Goal: Task Accomplishment & Management: Manage account settings

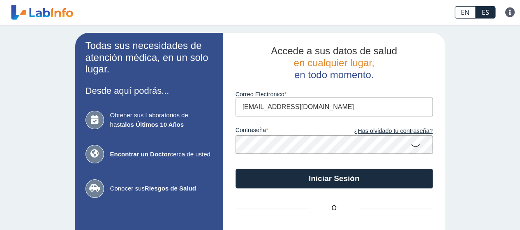
type input "[EMAIL_ADDRESS][DOMAIN_NAME]"
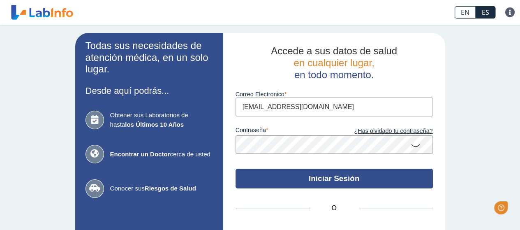
click at [319, 180] on button "Iniciar Sesión" at bounding box center [334, 179] width 197 height 20
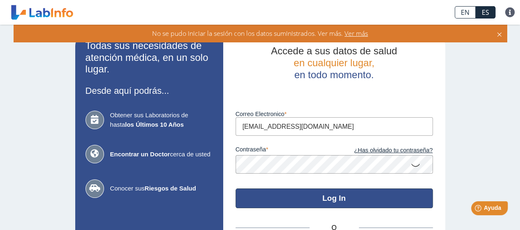
click at [327, 198] on button "Log In" at bounding box center [334, 198] width 197 height 20
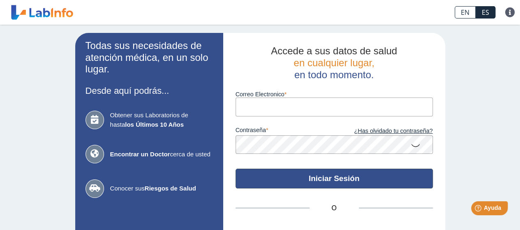
type input "[EMAIL_ADDRESS][DOMAIN_NAME]"
click at [323, 180] on button "Iniciar Sesión" at bounding box center [334, 179] width 197 height 20
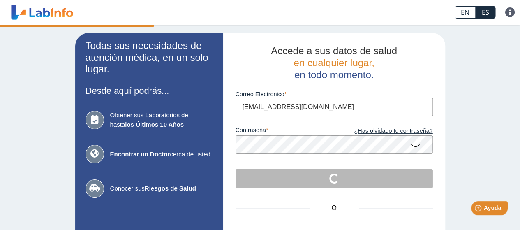
click at [462, 129] on div "Todas sus necesidades de atención médica, en un solo lugar. Desde aquí podrás..…" at bounding box center [260, 172] width 520 height 294
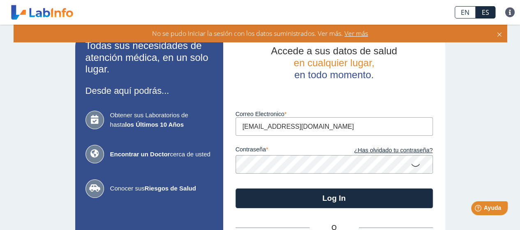
click at [355, 34] on span "Ver más" at bounding box center [355, 33] width 25 height 9
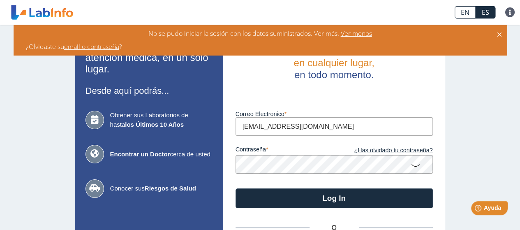
click at [501, 31] on icon at bounding box center [499, 33] width 7 height 9
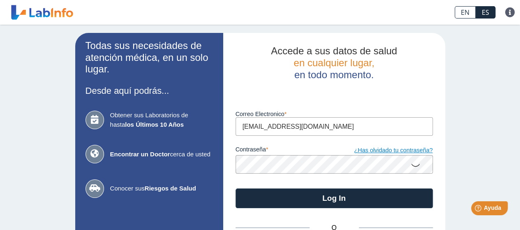
click at [376, 152] on link "¿Has olvidado tu contraseña?" at bounding box center [383, 150] width 99 height 9
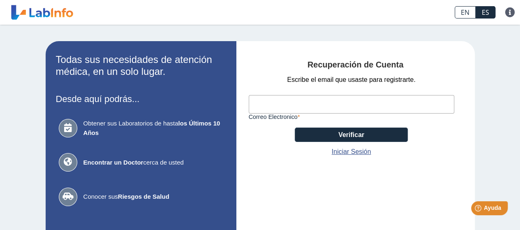
click at [310, 100] on input "Correo Electronico" at bounding box center [352, 104] width 206 height 18
type input "[EMAIL_ADDRESS][DOMAIN_NAME]"
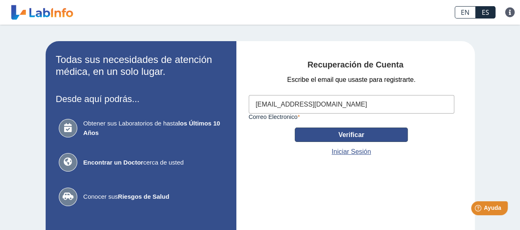
click at [344, 133] on button "Verificar" at bounding box center [351, 134] width 113 height 14
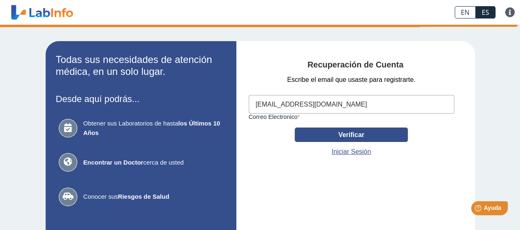
click at [342, 136] on button "Verificar" at bounding box center [351, 134] width 113 height 14
click at [335, 132] on button "Verificar" at bounding box center [351, 134] width 113 height 14
click at [373, 137] on button "Verificar" at bounding box center [351, 134] width 113 height 14
